Goal: Task Accomplishment & Management: Use online tool/utility

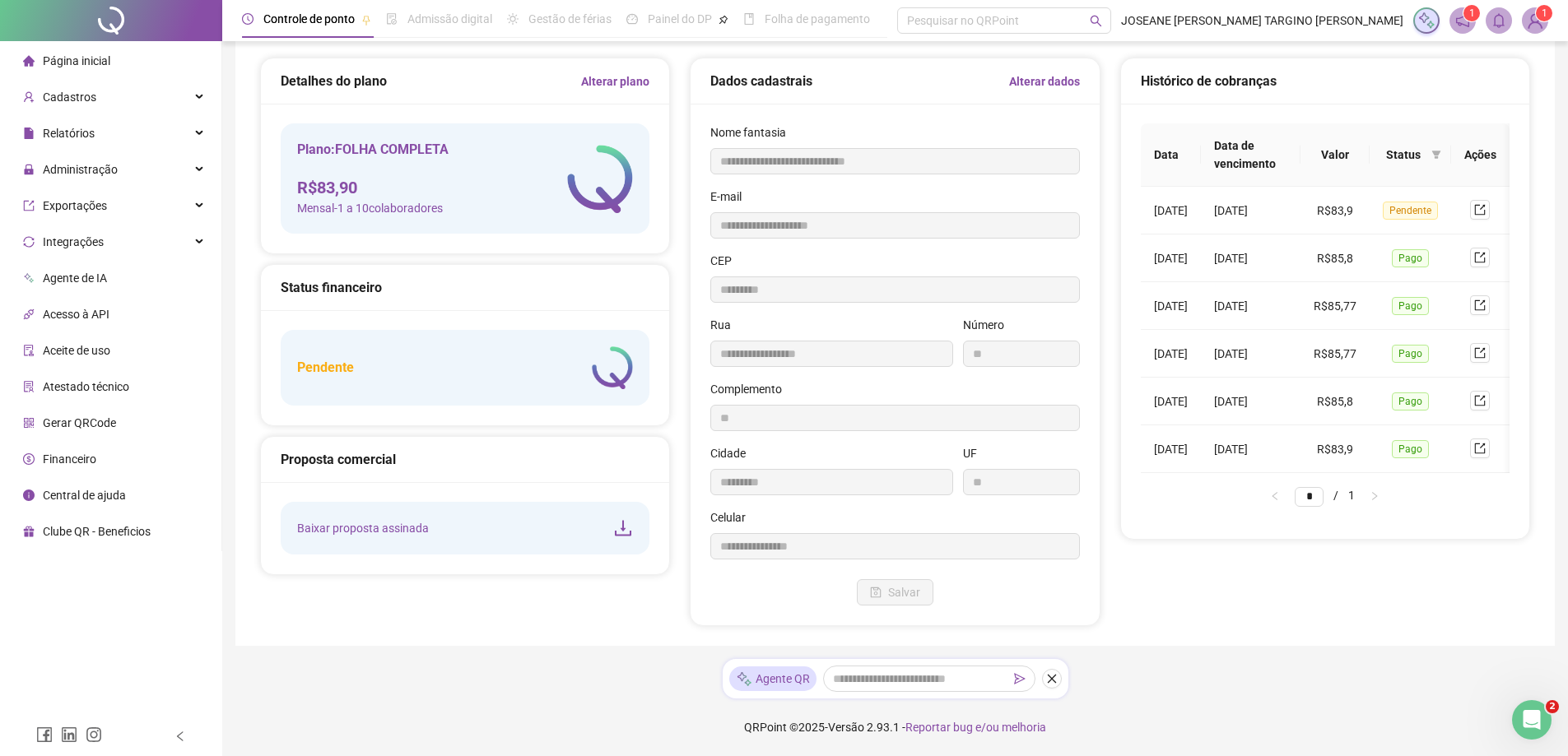
click at [1537, 22] on img at bounding box center [1535, 21] width 25 height 25
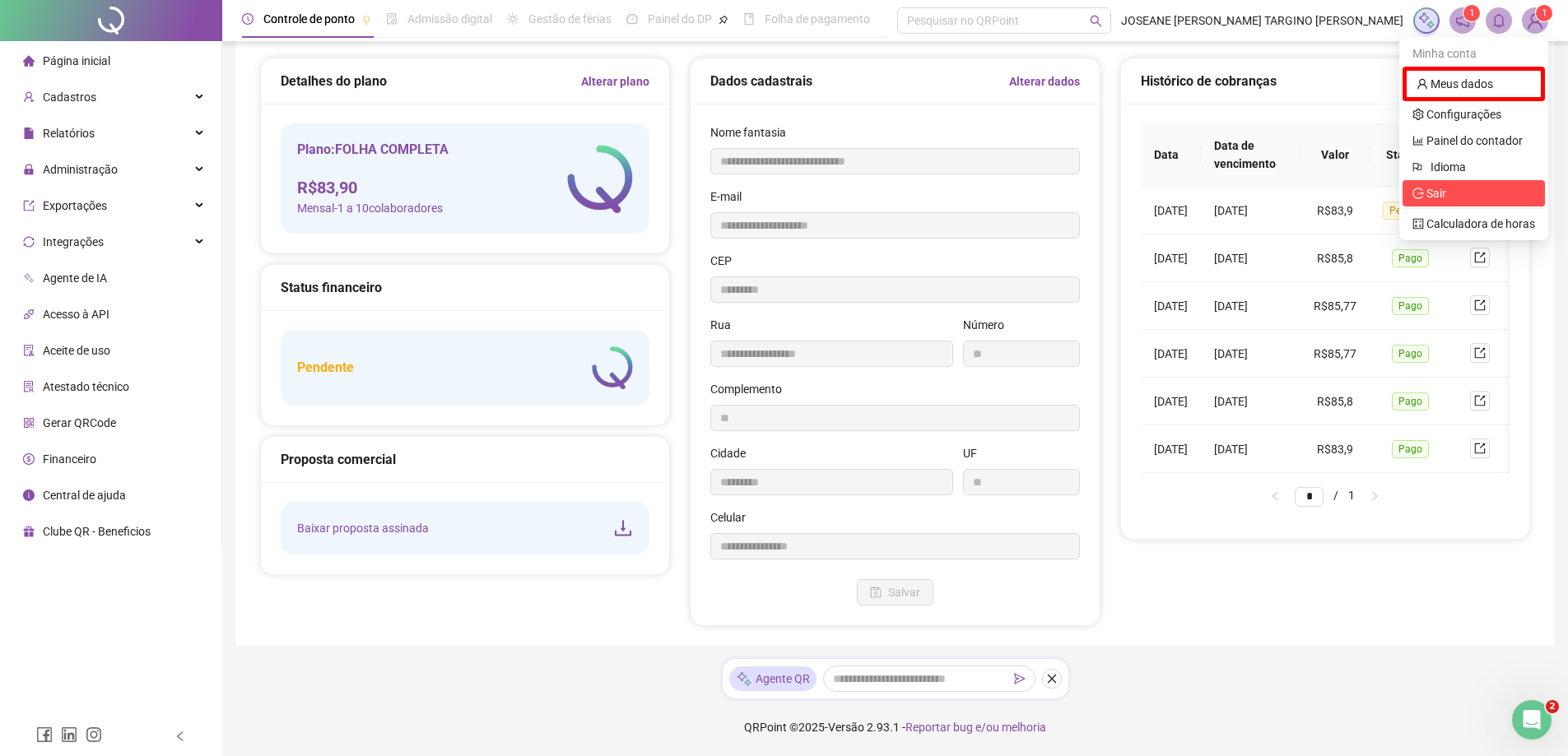
click at [1432, 184] on span "Sair" at bounding box center [1473, 193] width 122 height 18
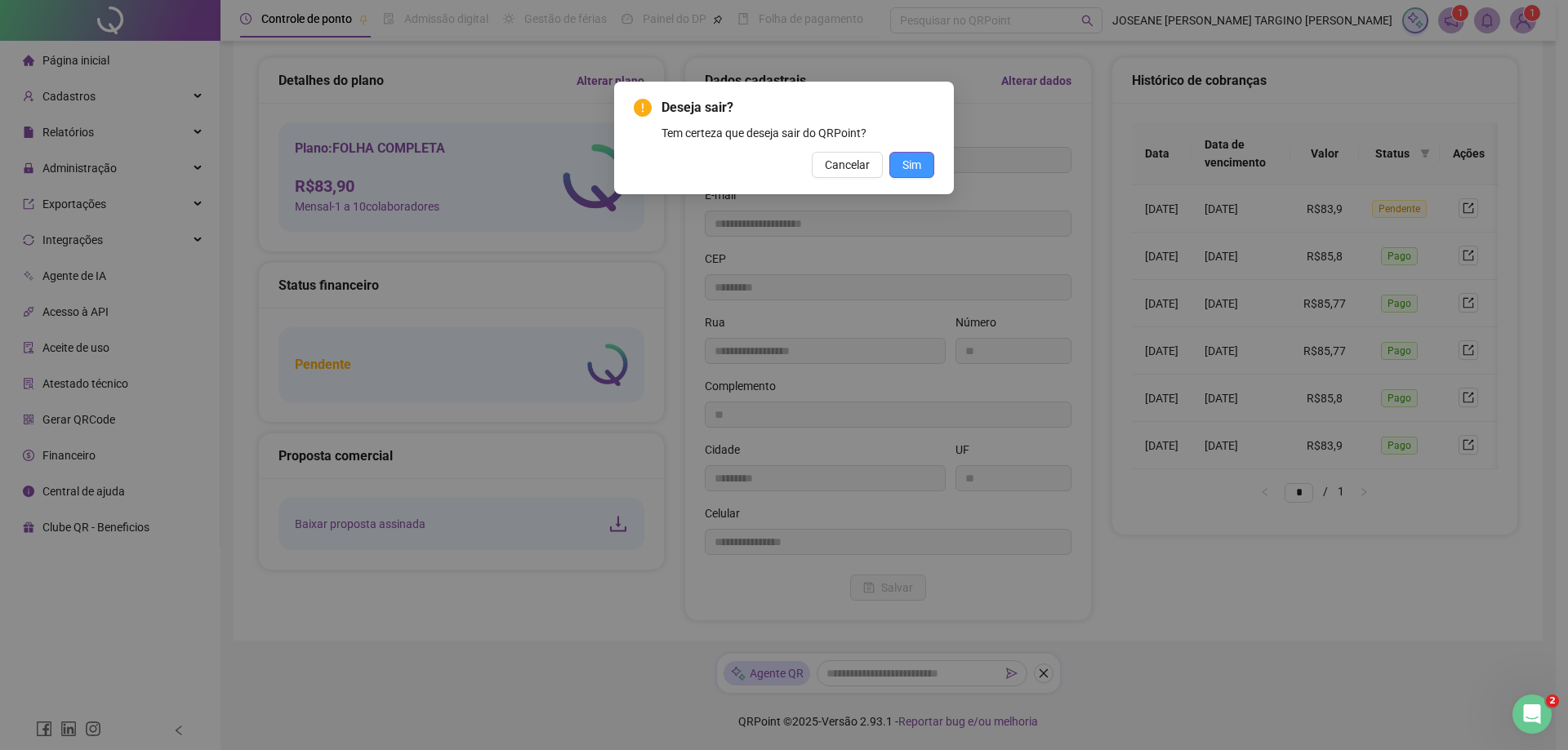
click at [911, 164] on span "Sim" at bounding box center [912, 165] width 19 height 18
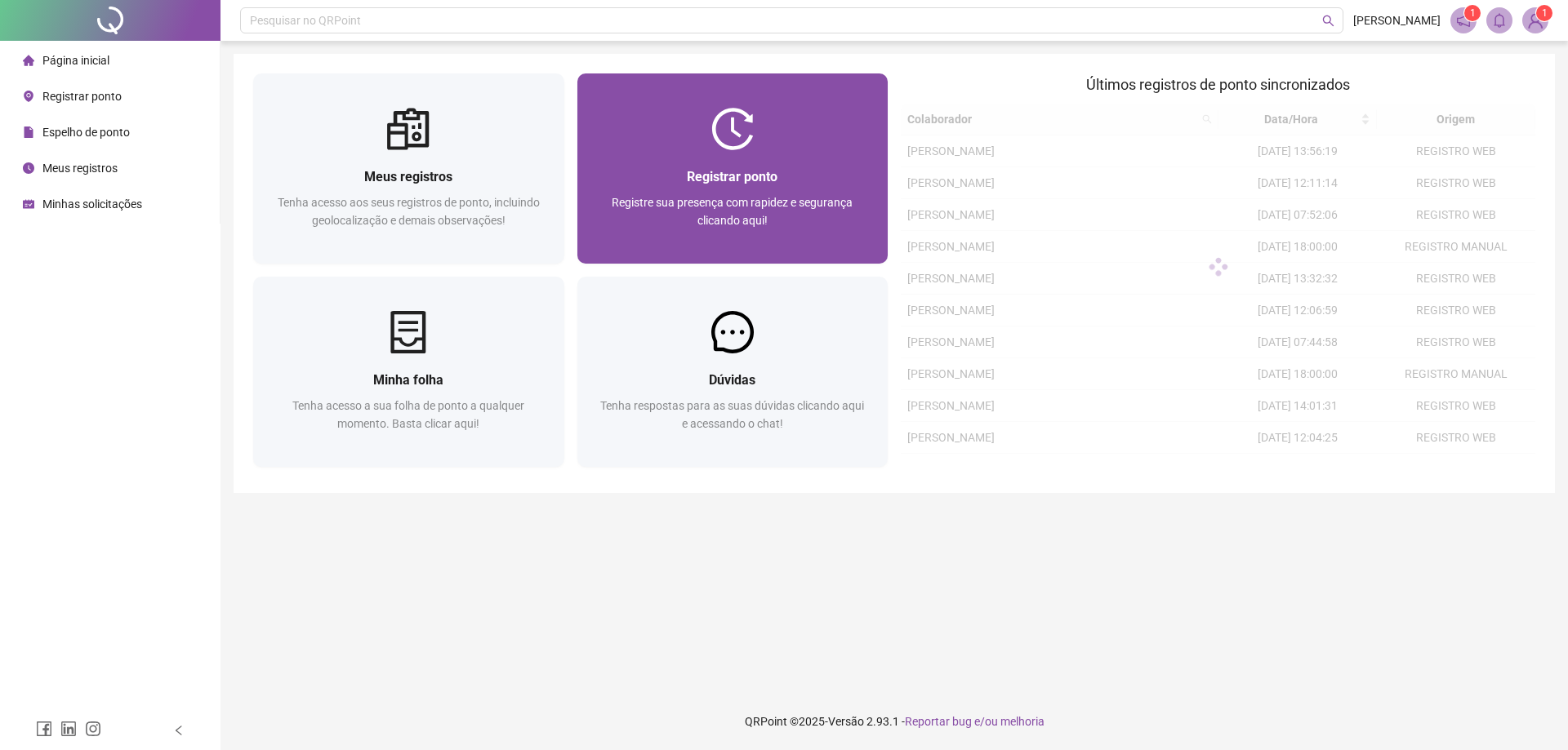
click at [784, 157] on div "Registrar ponto Registre sua presença com rapidez e segurança clicando aqui!" at bounding box center [733, 207] width 311 height 114
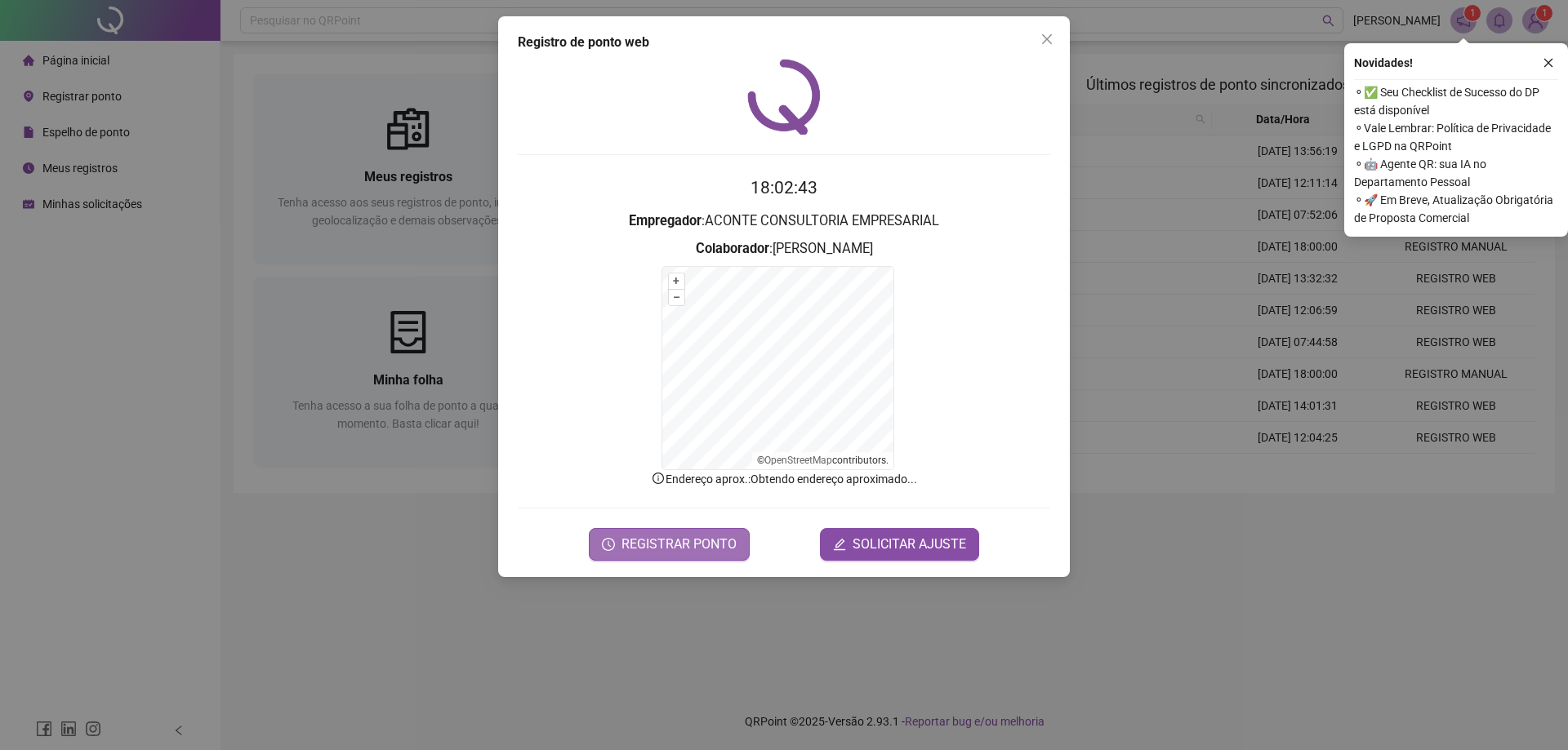
click at [684, 538] on span "REGISTRAR PONTO" at bounding box center [679, 544] width 116 height 20
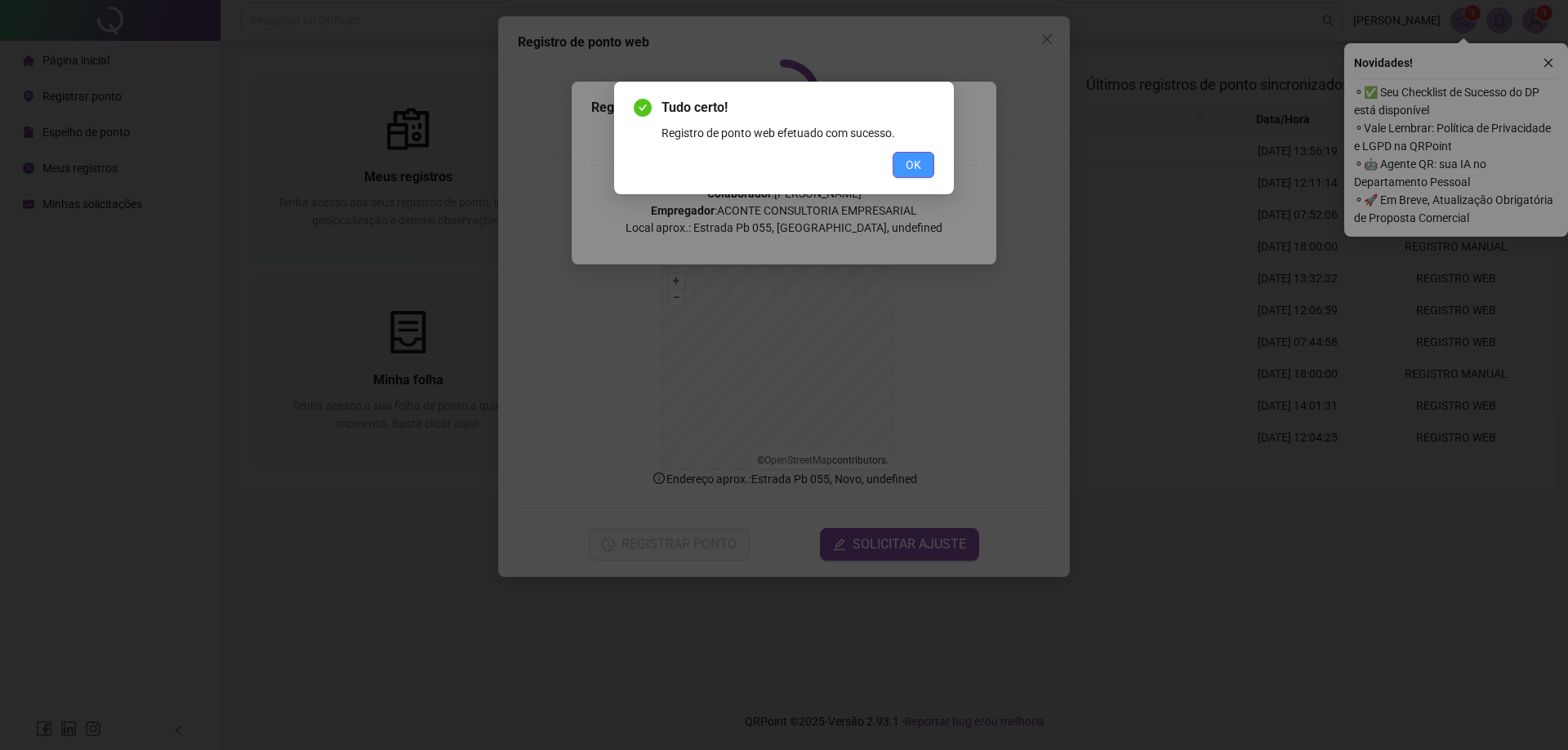
click at [909, 159] on span "OK" at bounding box center [914, 165] width 15 height 18
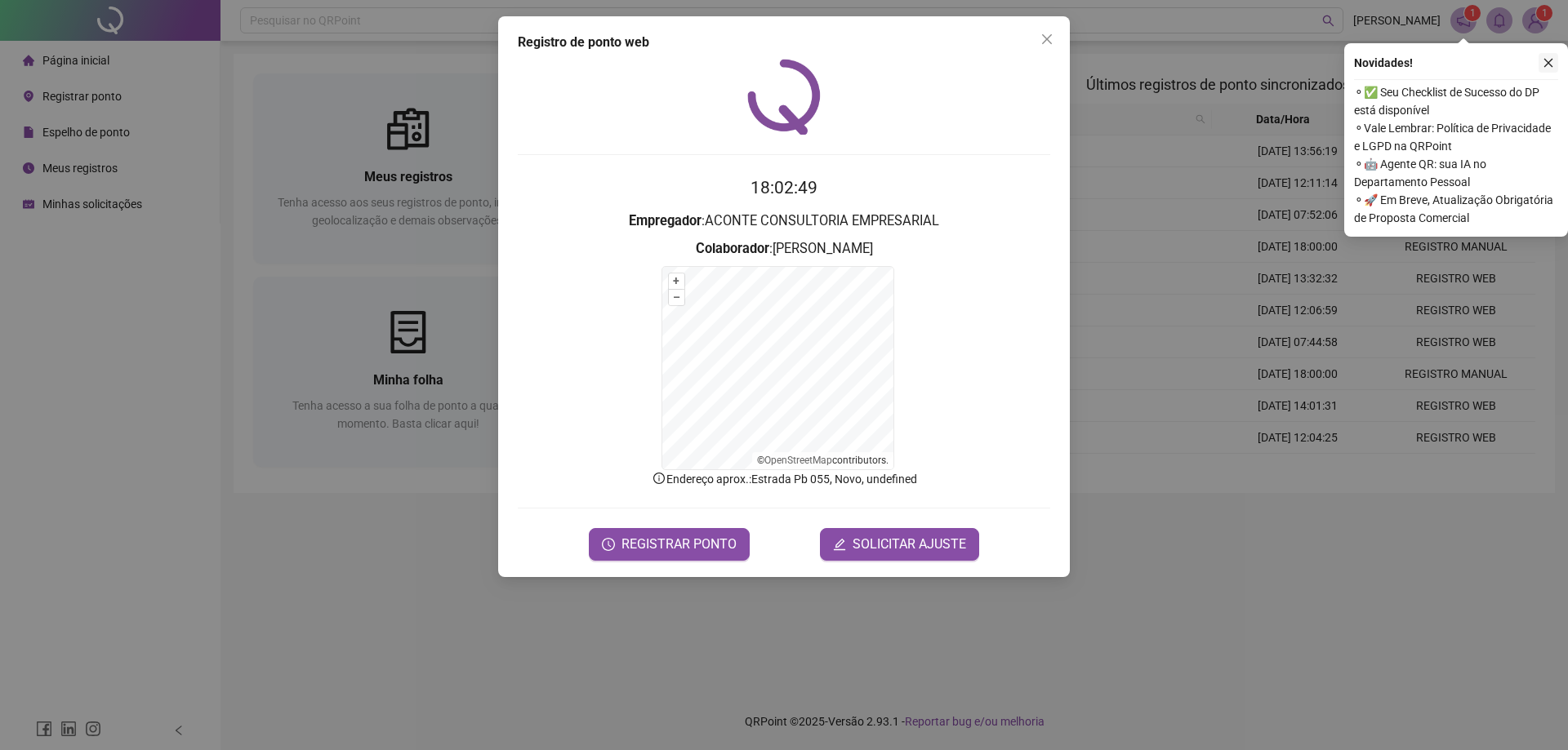
click at [1551, 57] on icon "close" at bounding box center [1548, 62] width 11 height 11
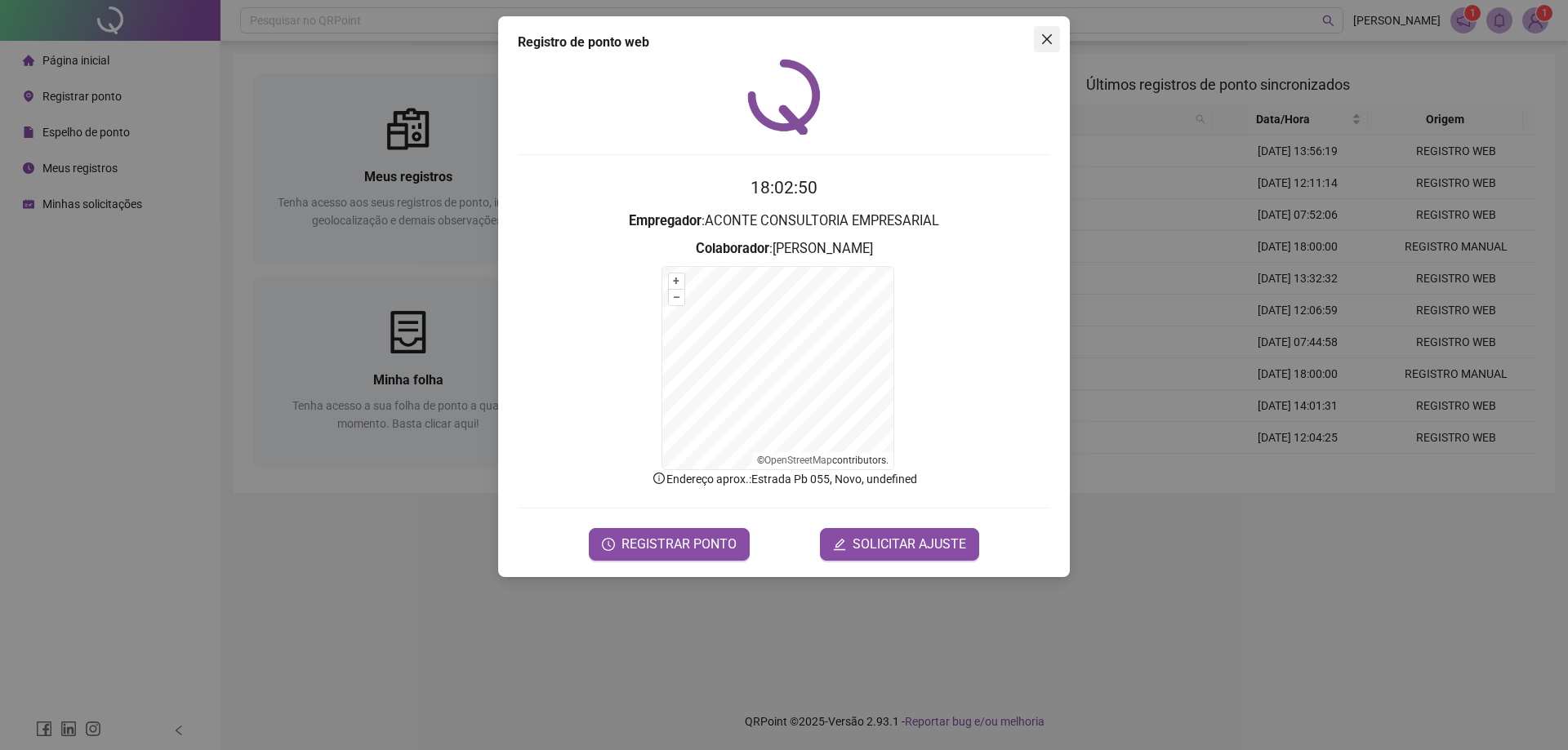
click at [1041, 42] on icon "close" at bounding box center [1046, 38] width 13 height 13
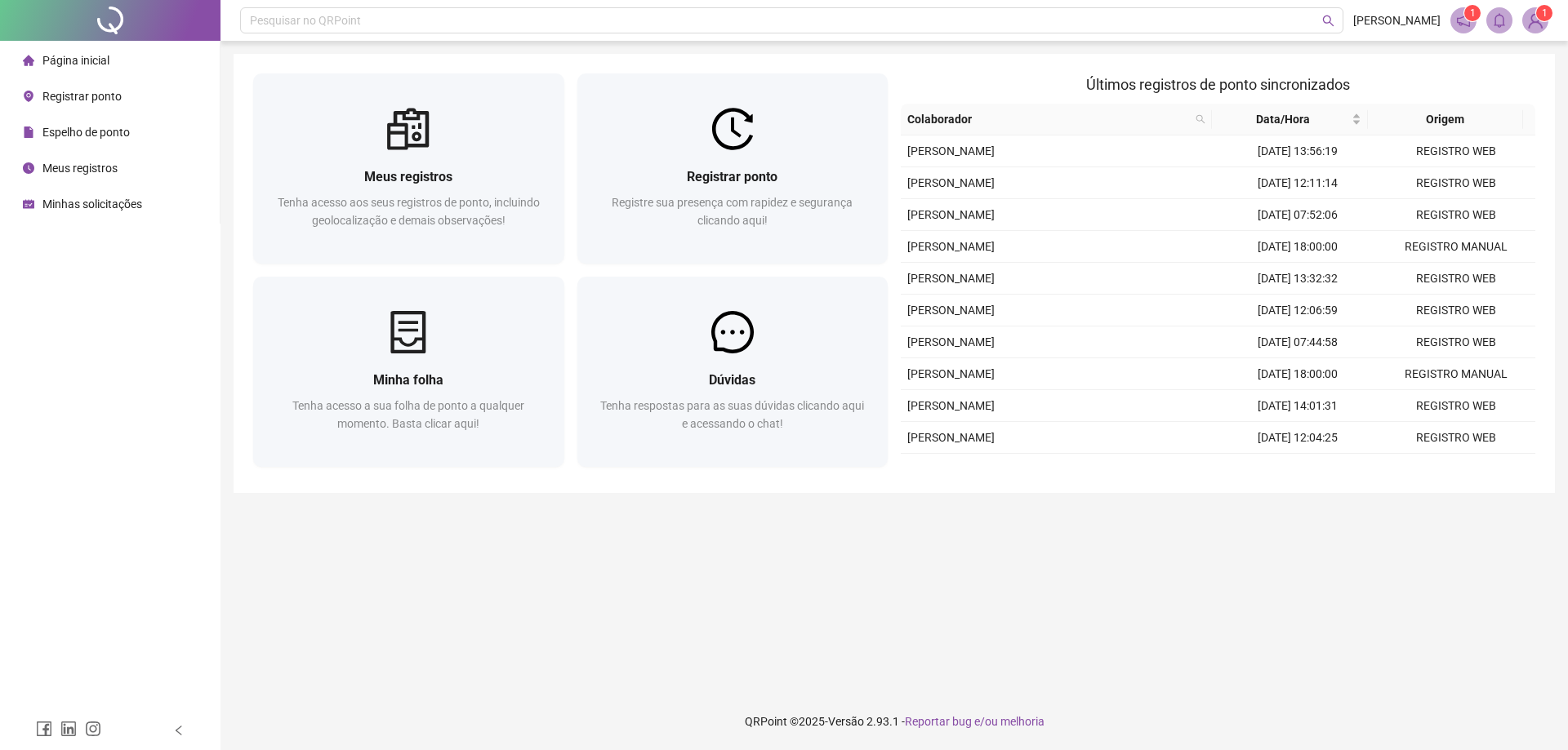
click at [1538, 21] on img at bounding box center [1535, 20] width 25 height 25
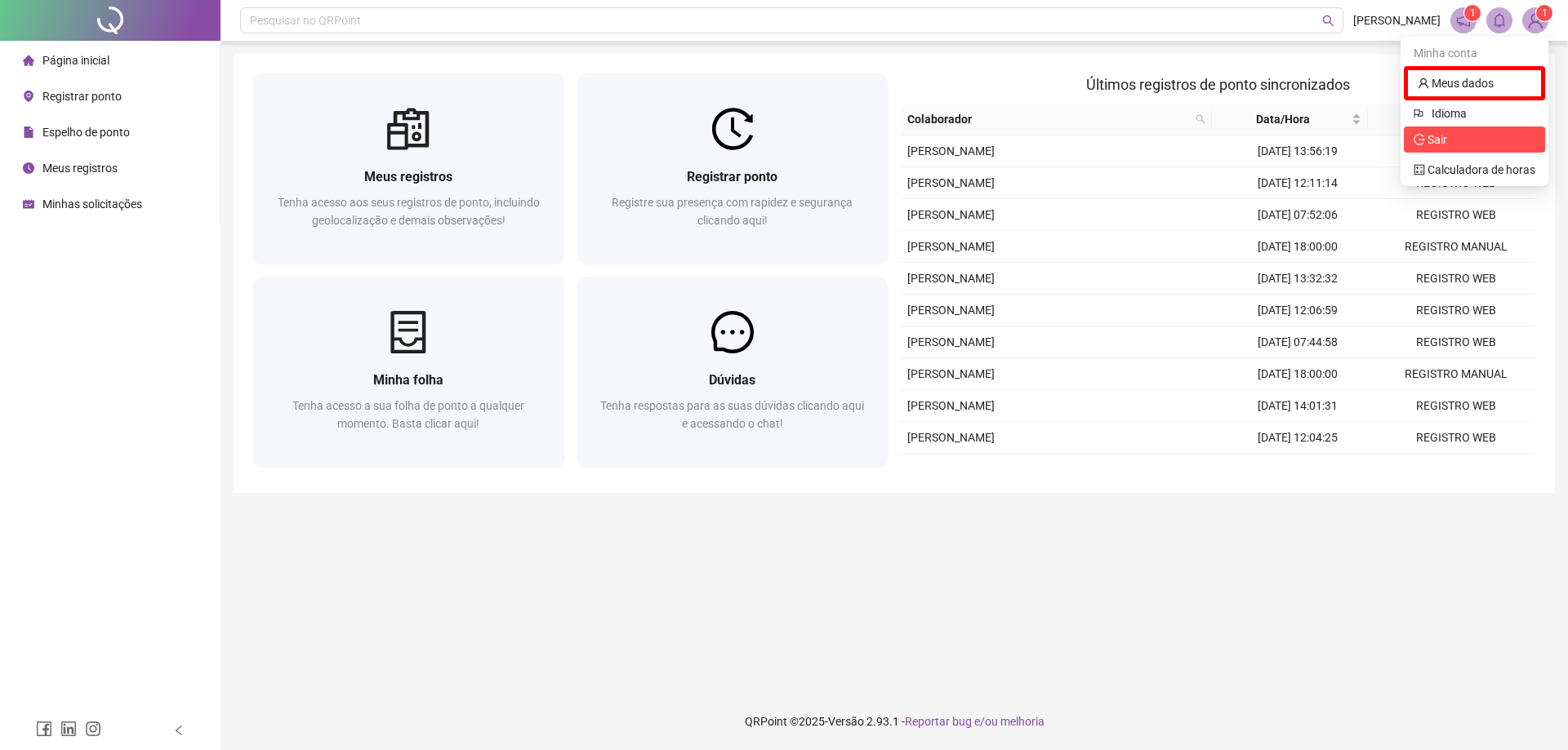
click at [1467, 144] on span "Sair" at bounding box center [1475, 139] width 122 height 18
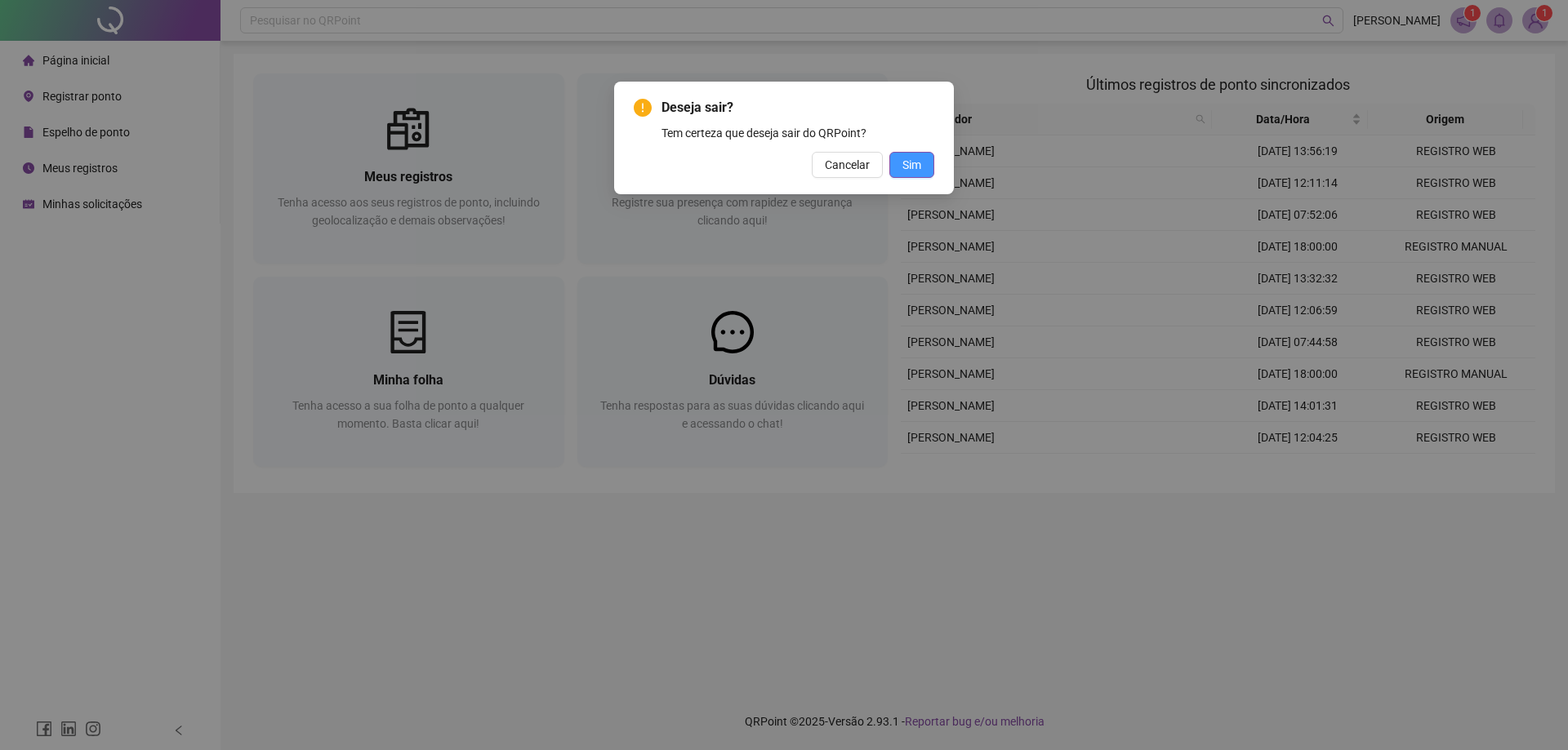
click at [894, 166] on button "Sim" at bounding box center [912, 165] width 45 height 26
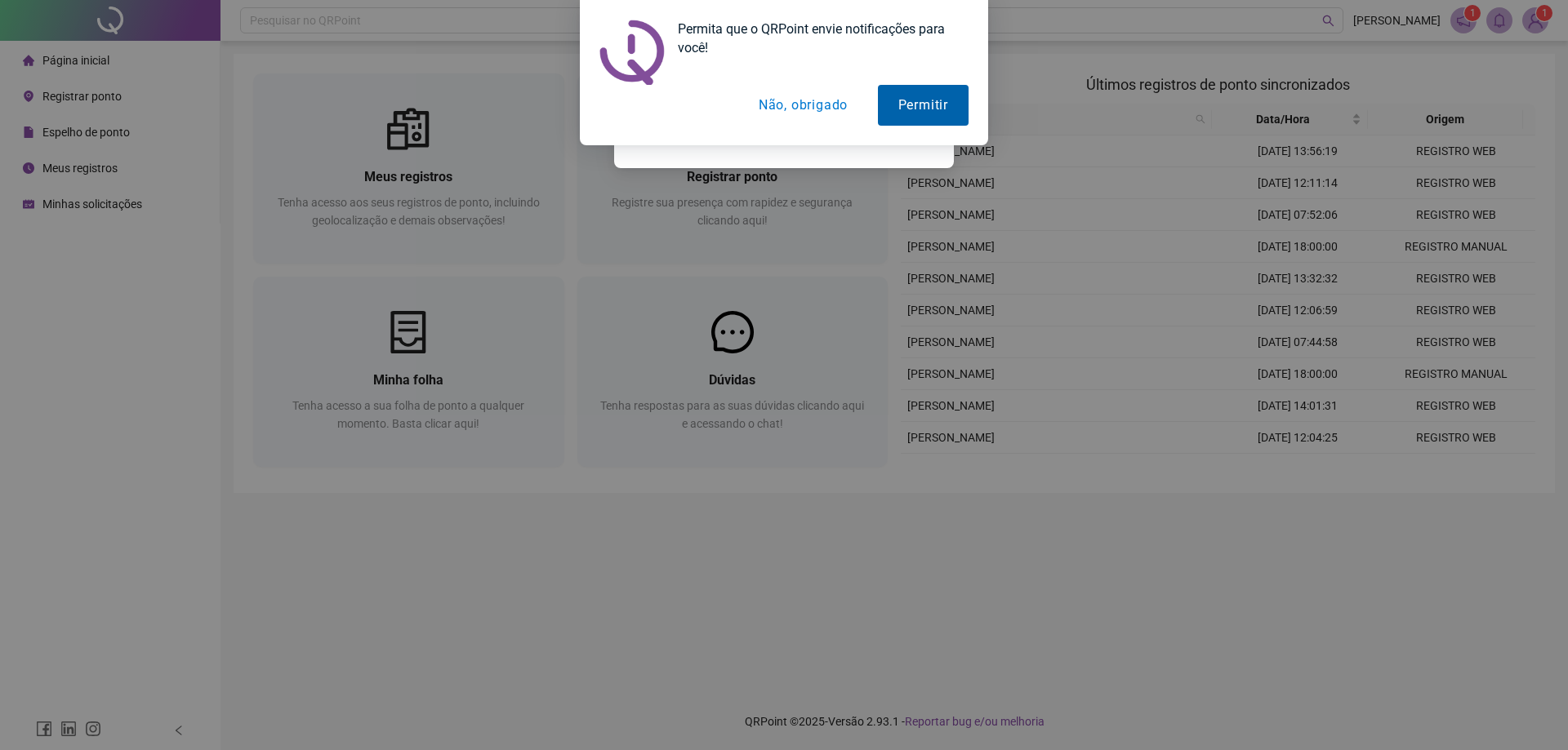
click at [923, 97] on button "Permitir" at bounding box center [923, 105] width 91 height 41
